Goal: Task Accomplishment & Management: Complete application form

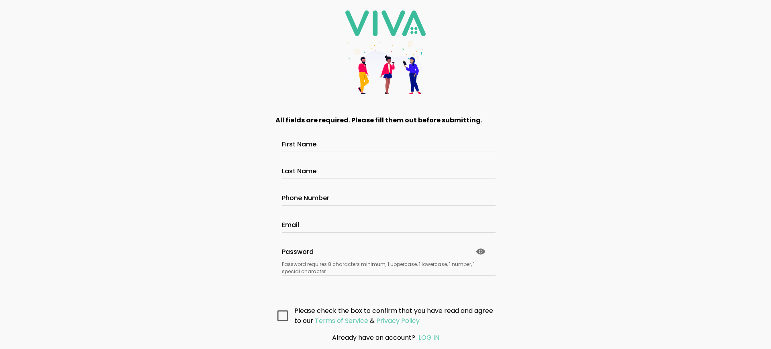
click at [382, 315] on main "All fields are required. Please fill them out before submitting. First Name Las…" at bounding box center [385, 216] width 241 height 222
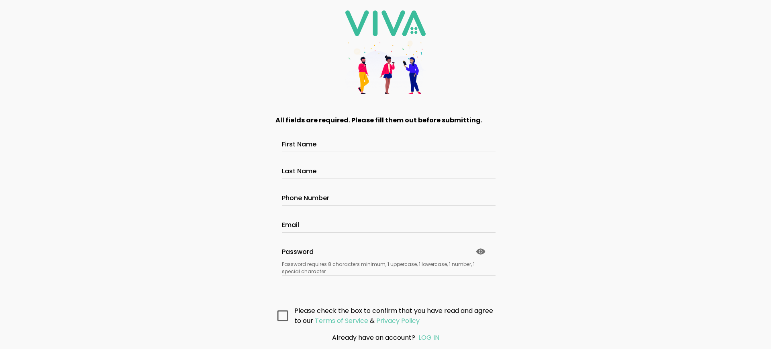
click at [382, 315] on main "All fields are required. Please fill them out before submitting. First Name Las…" at bounding box center [385, 216] width 241 height 222
